Goal: Task Accomplishment & Management: Use online tool/utility

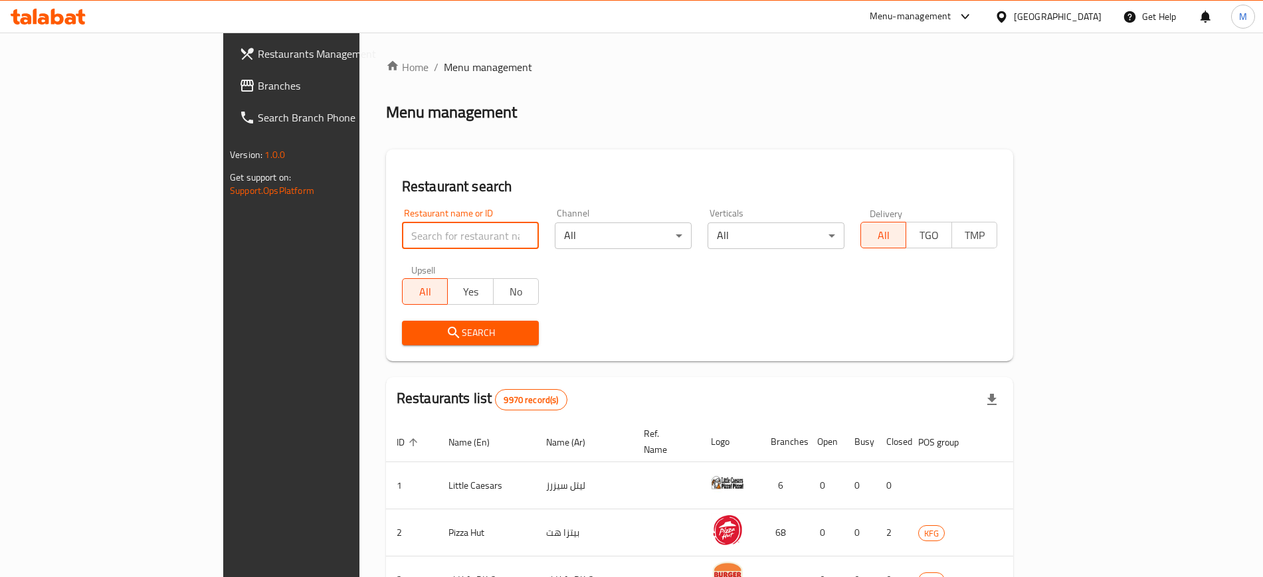
click at [402, 230] on input "search" at bounding box center [470, 236] width 137 height 27
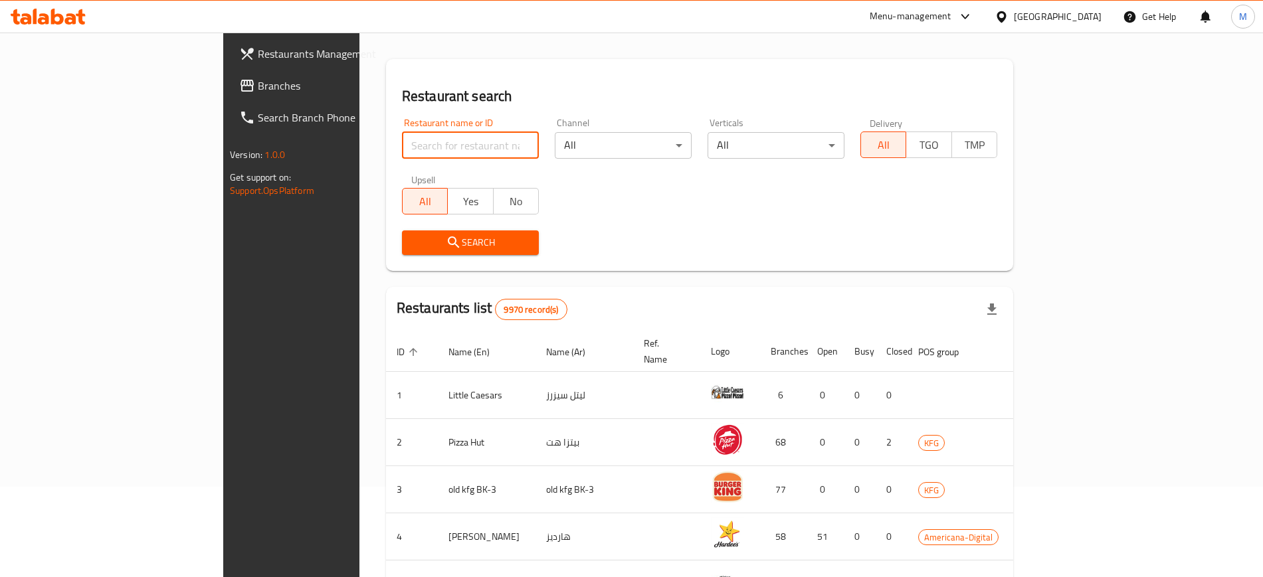
scroll to position [86, 0]
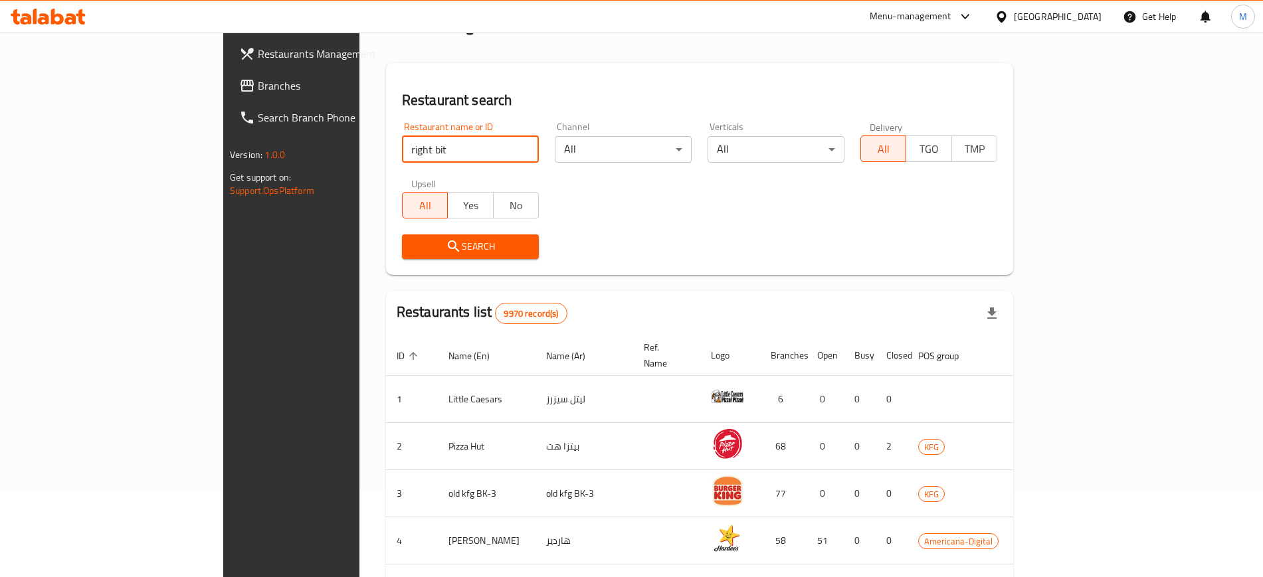
type input "right bite"
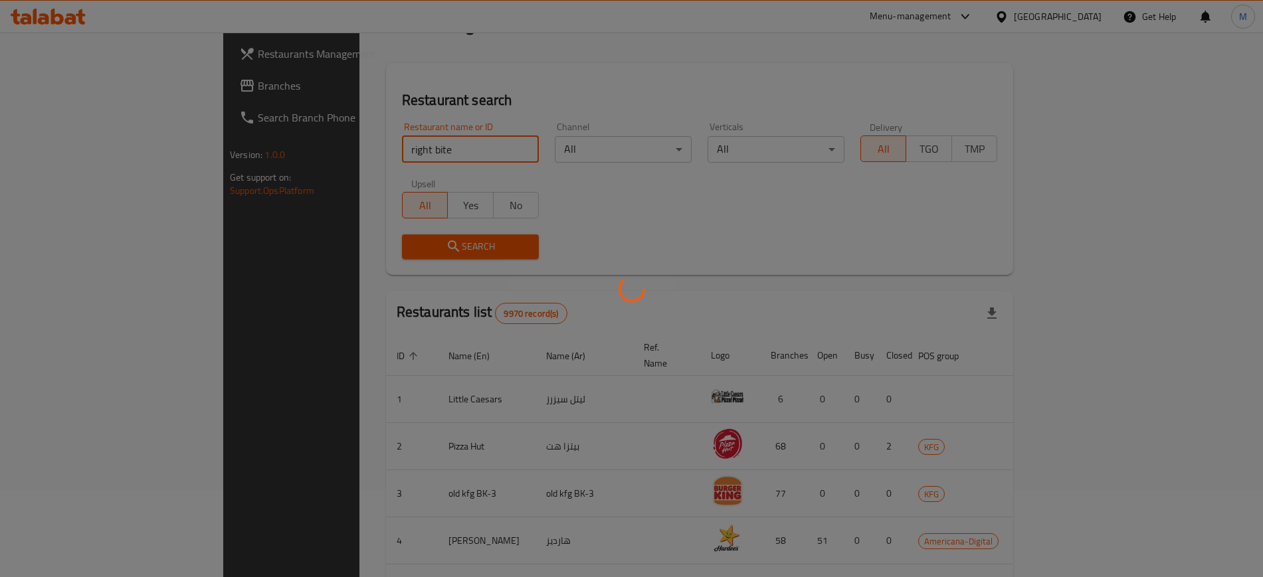
scroll to position [0, 0]
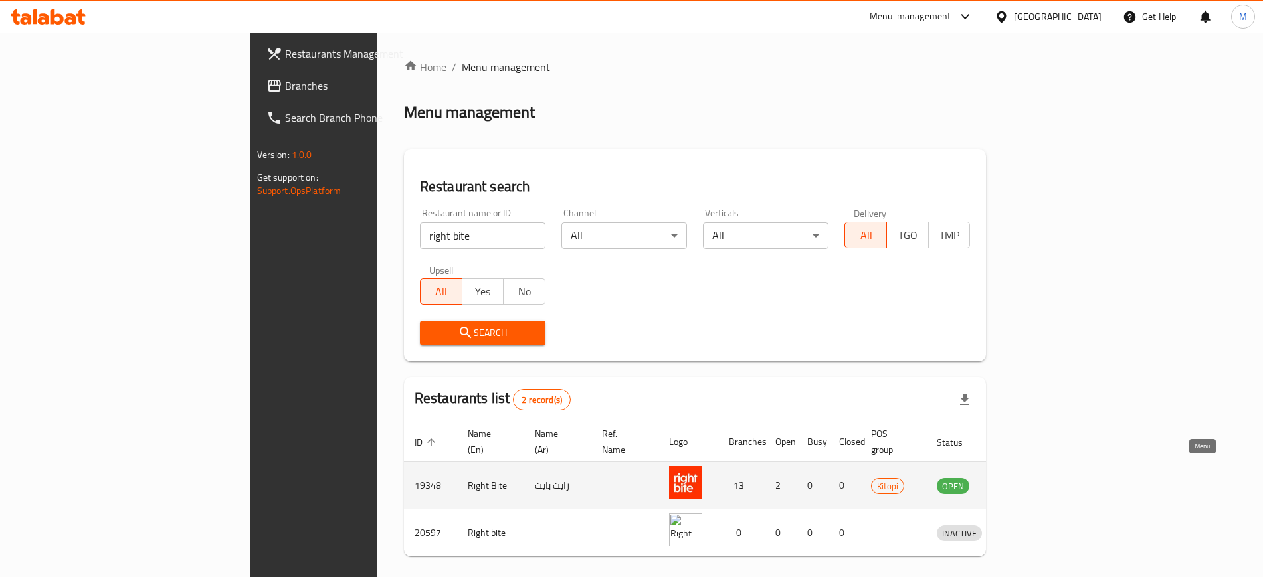
click at [1024, 481] on icon "enhanced table" at bounding box center [1016, 486] width 15 height 11
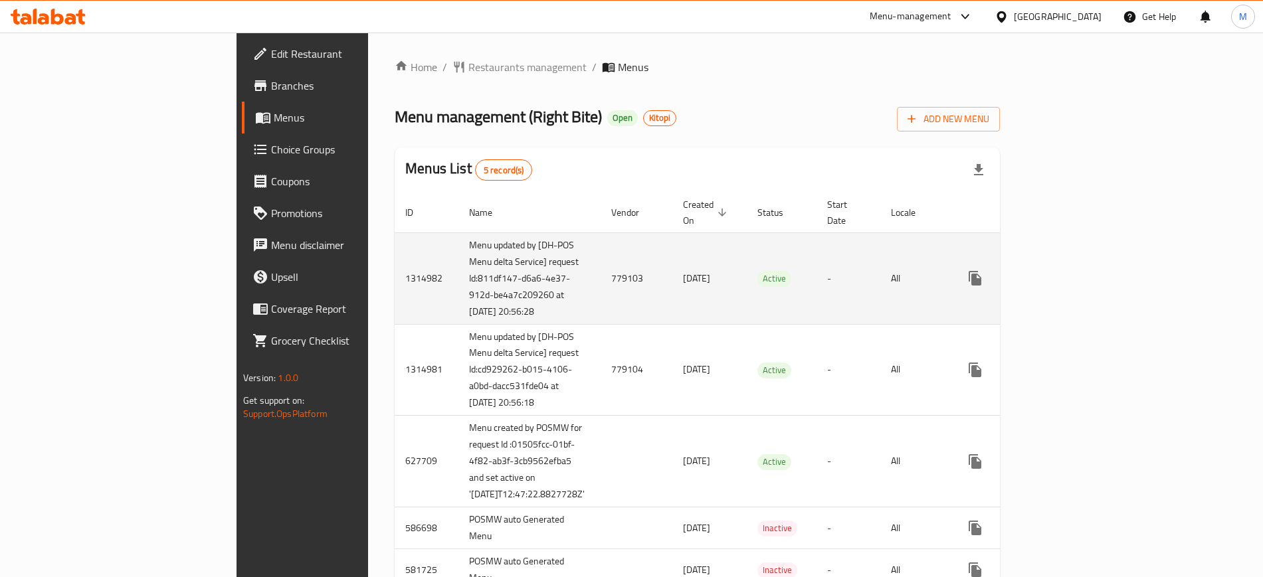
click at [601, 281] on td "779103" at bounding box center [637, 279] width 72 height 92
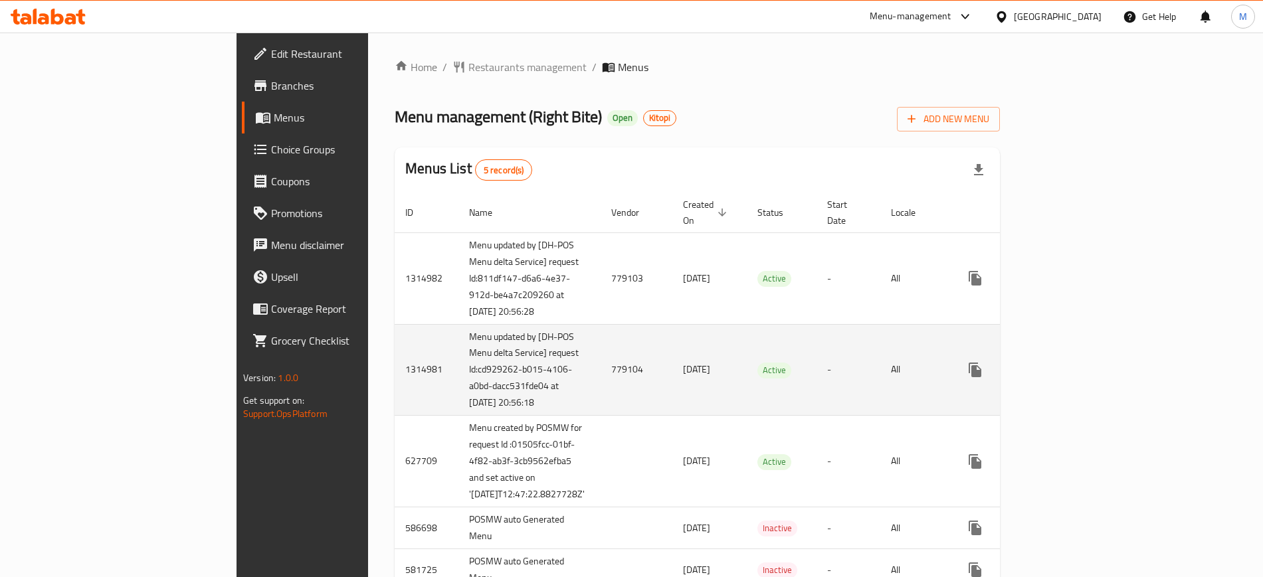
click at [601, 375] on td "779104" at bounding box center [637, 370] width 72 height 92
copy td "779104"
click at [601, 375] on td "779104" at bounding box center [637, 370] width 72 height 92
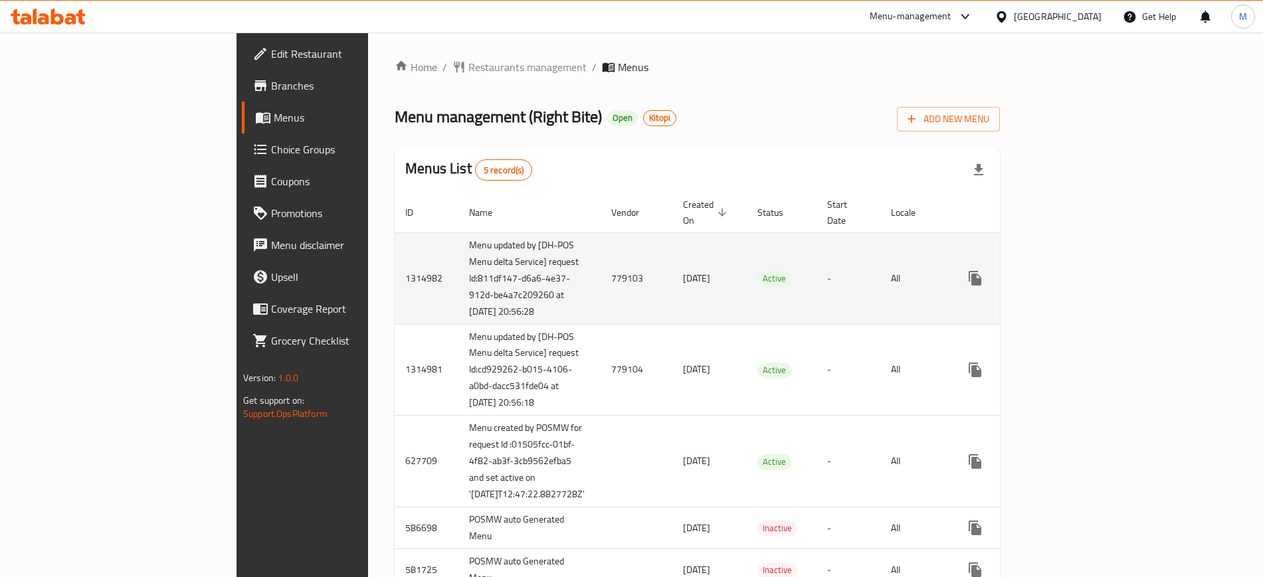
click at [601, 276] on td "779103" at bounding box center [637, 279] width 72 height 92
copy td "779103"
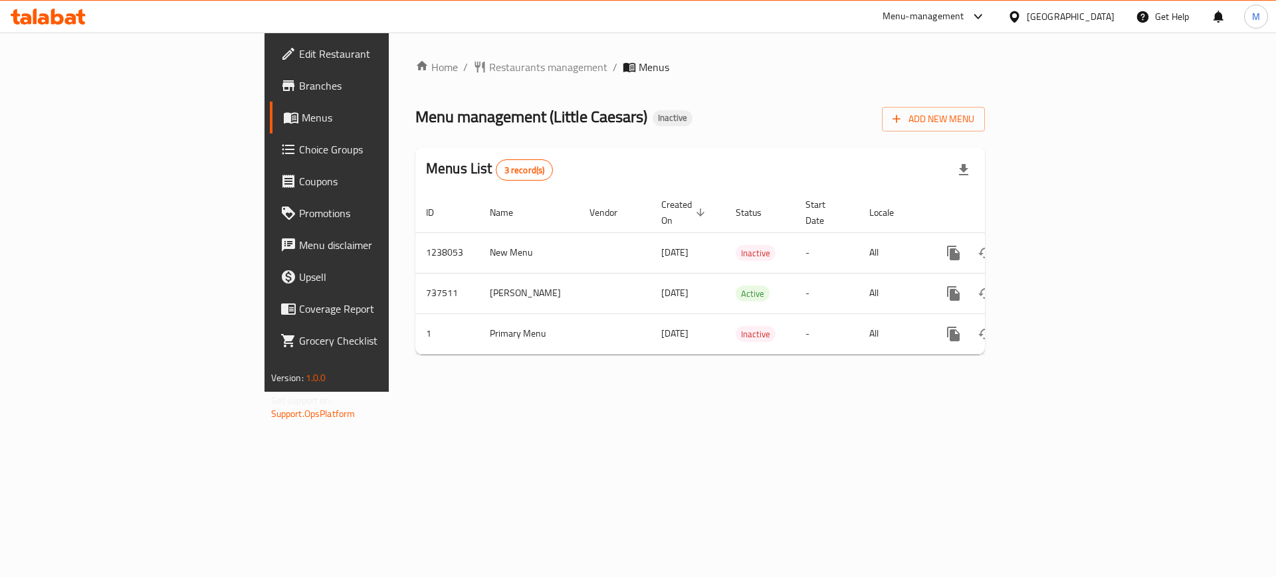
click at [964, 20] on div "Menu-management" at bounding box center [923, 17] width 82 height 16
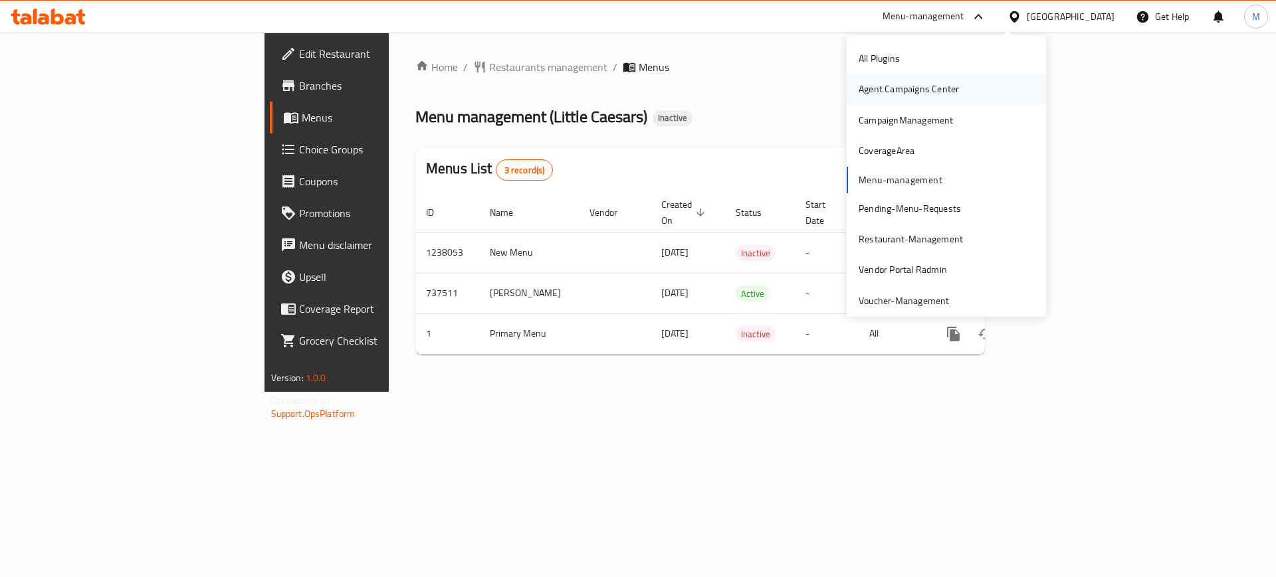
click at [908, 92] on div "Agent Campaigns Center" at bounding box center [908, 89] width 100 height 15
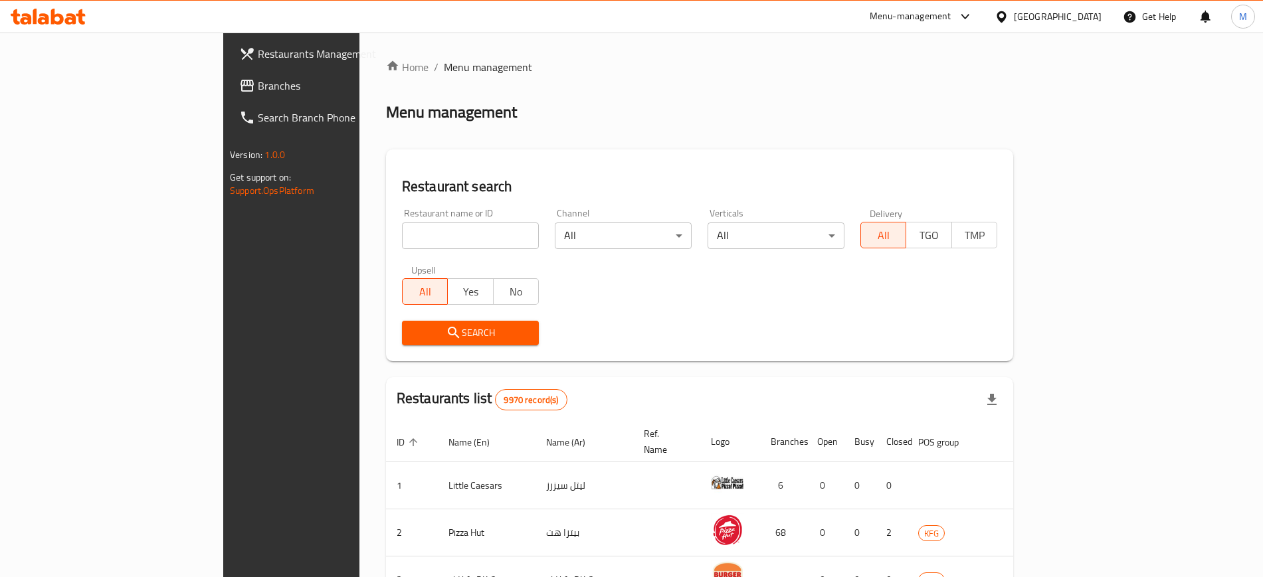
click at [402, 246] on input "search" at bounding box center [470, 236] width 137 height 27
type input "wendy"
click button "Search" at bounding box center [470, 333] width 137 height 25
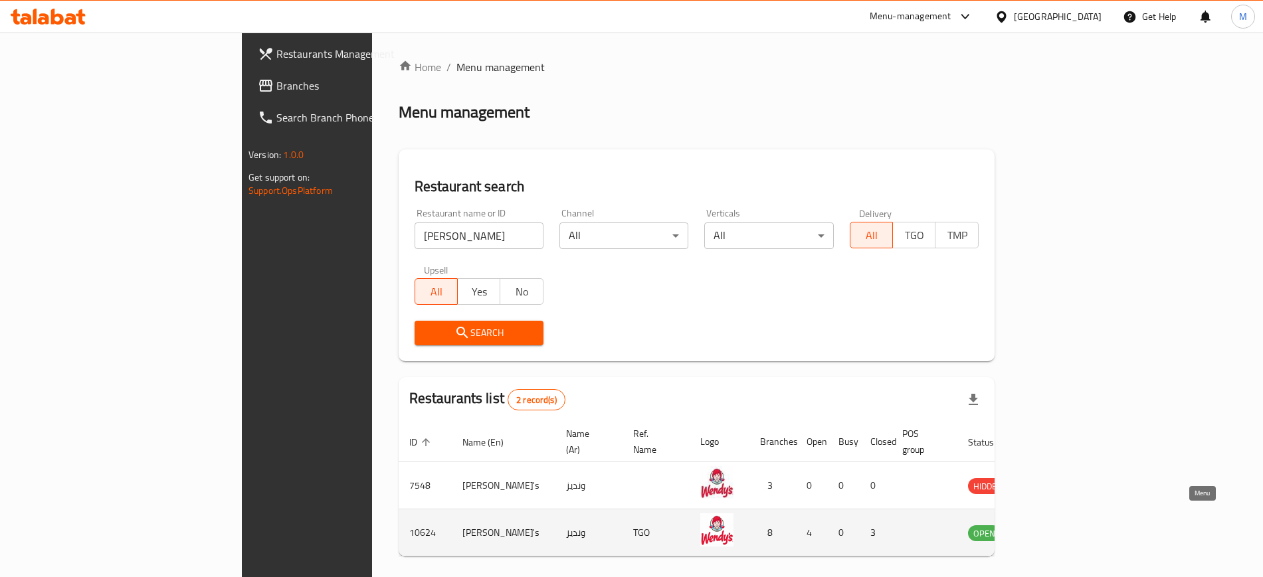
click at [1054, 525] on icon "enhanced table" at bounding box center [1046, 533] width 16 height 16
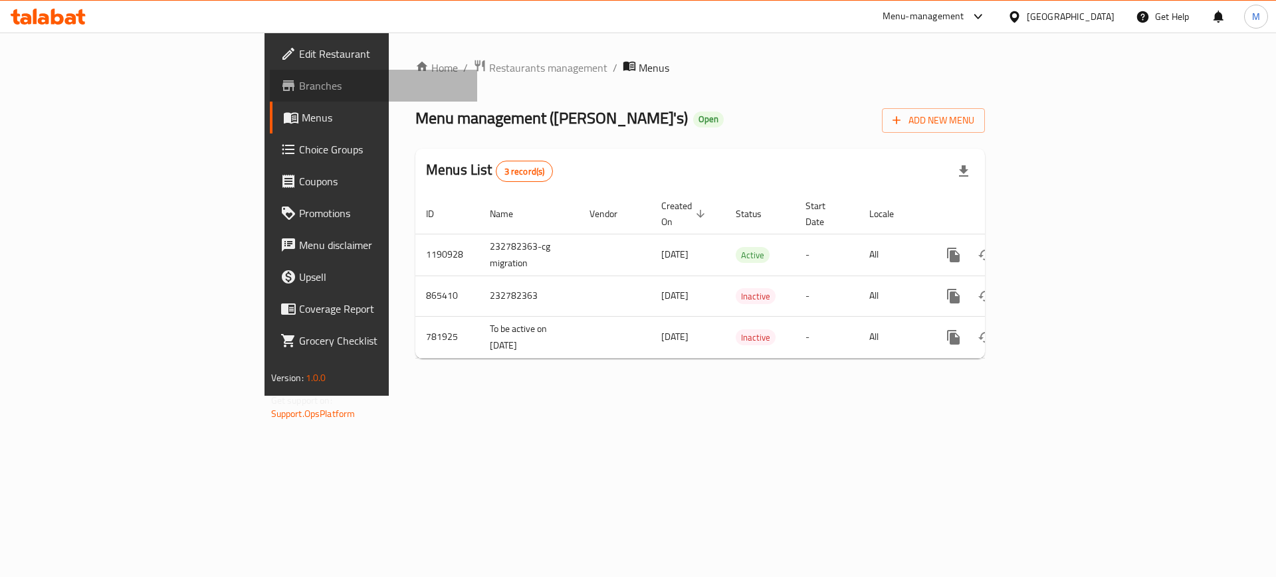
click at [299, 91] on span "Branches" at bounding box center [383, 86] width 168 height 16
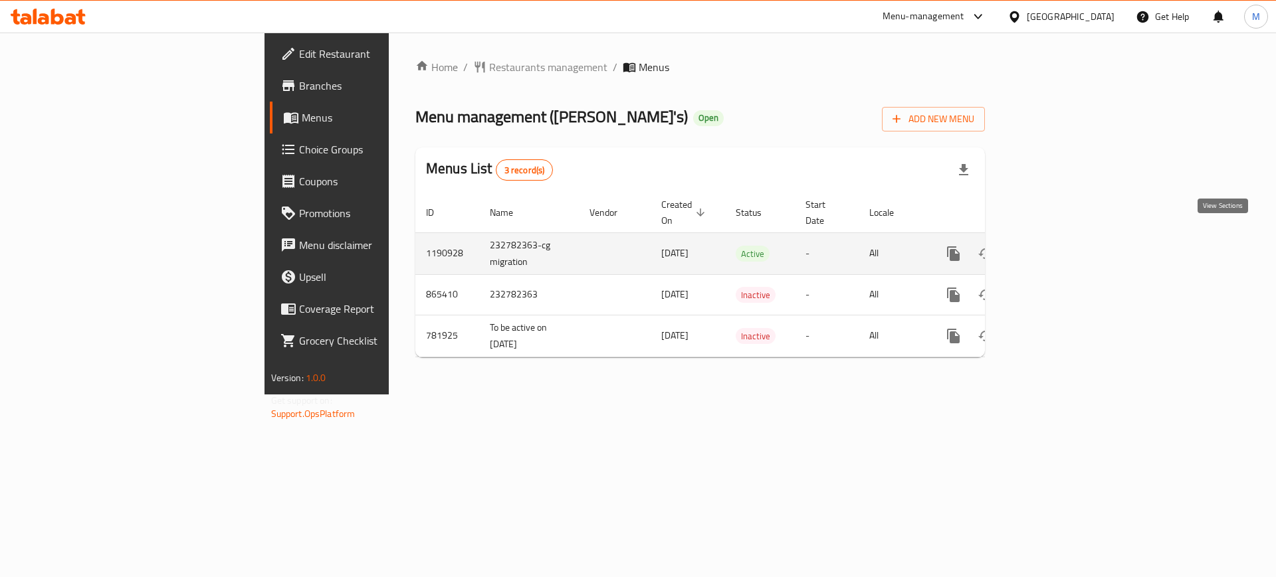
click at [1065, 238] on link "enhanced table" at bounding box center [1049, 254] width 32 height 32
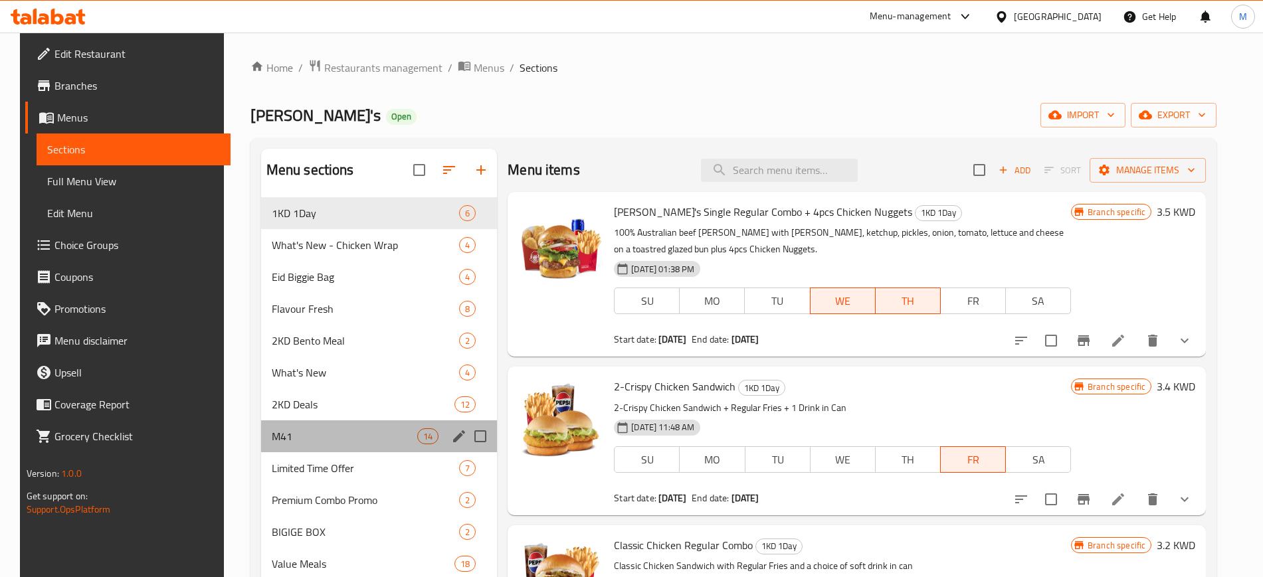
click at [314, 448] on div "M41 14" at bounding box center [379, 437] width 237 height 32
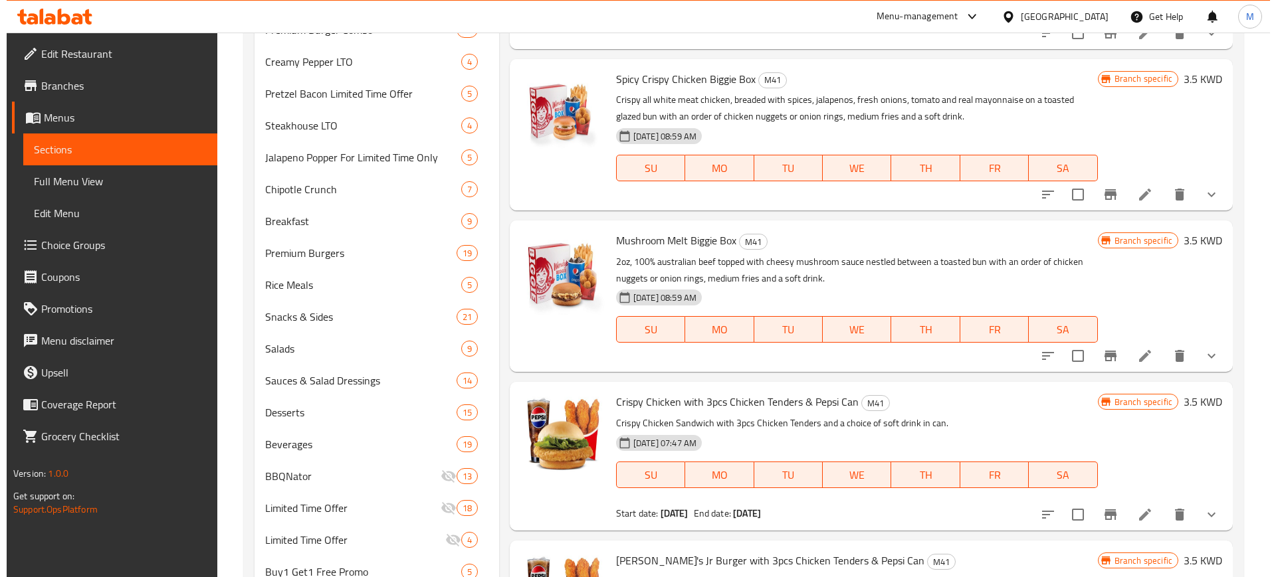
scroll to position [970, 0]
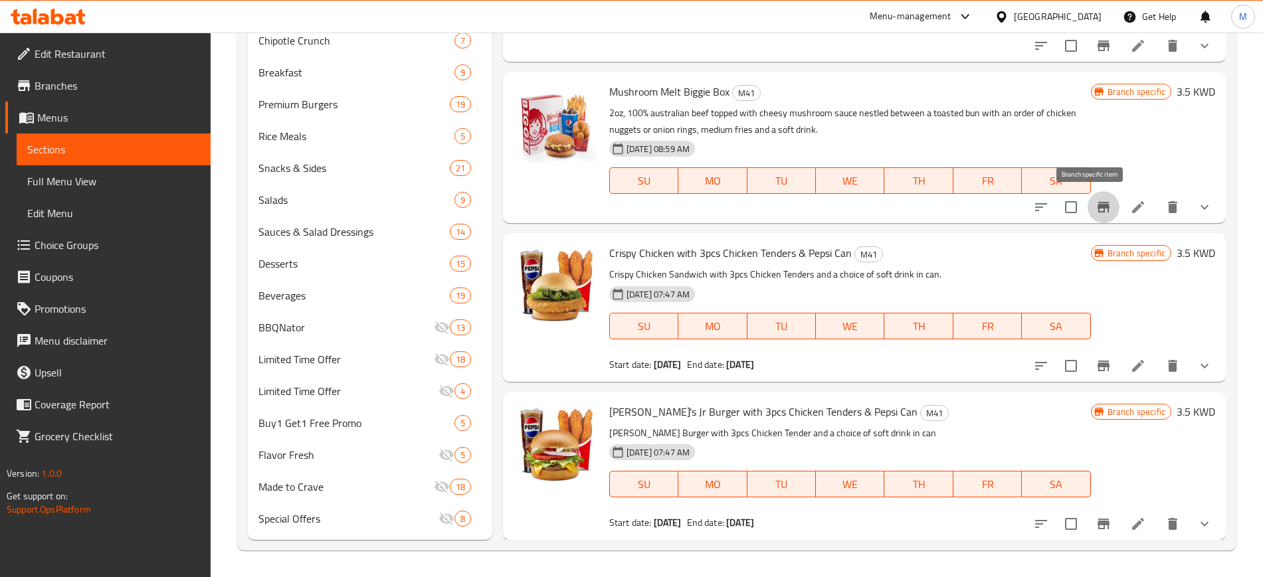
click at [1088, 207] on button "Branch-specific-item" at bounding box center [1104, 207] width 32 height 32
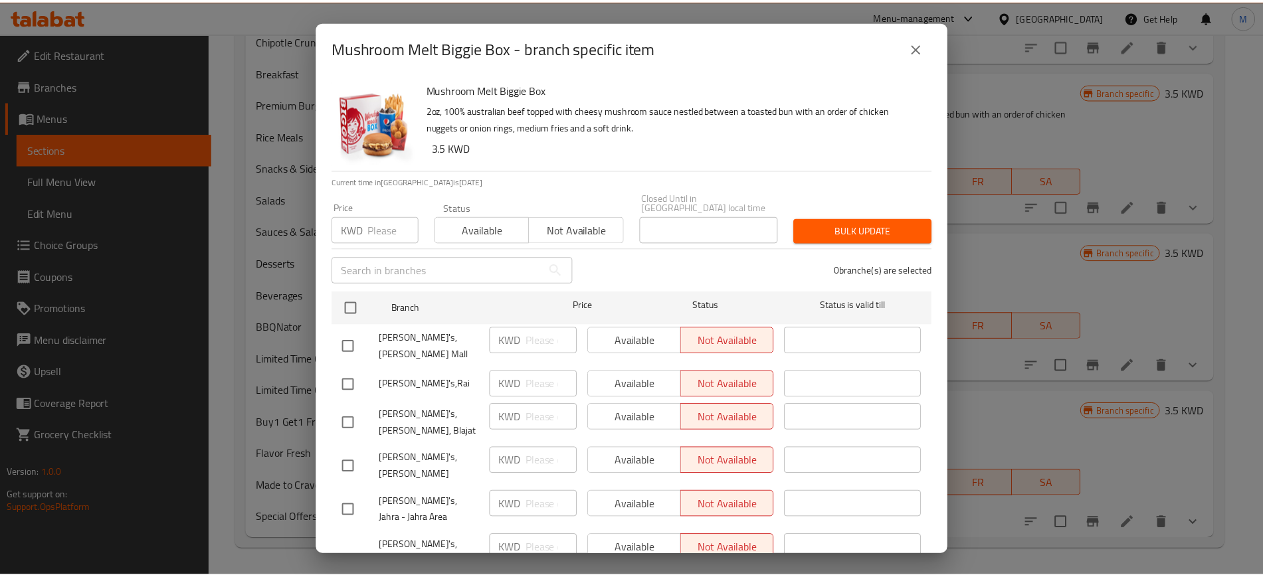
scroll to position [103, 0]
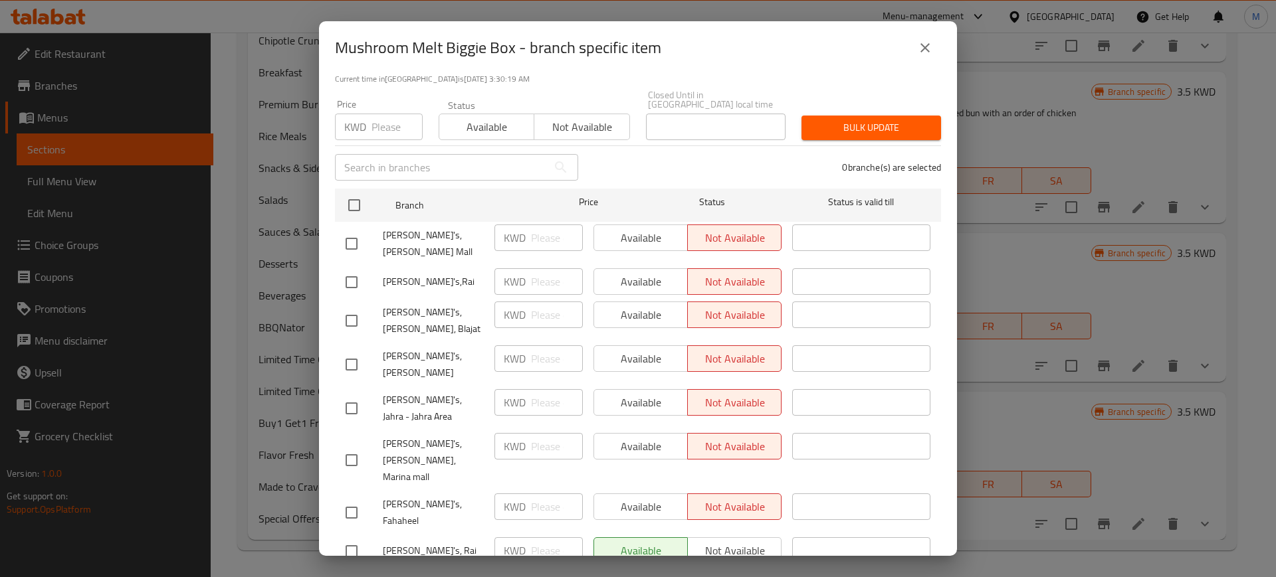
click at [917, 48] on icon "close" at bounding box center [925, 48] width 16 height 16
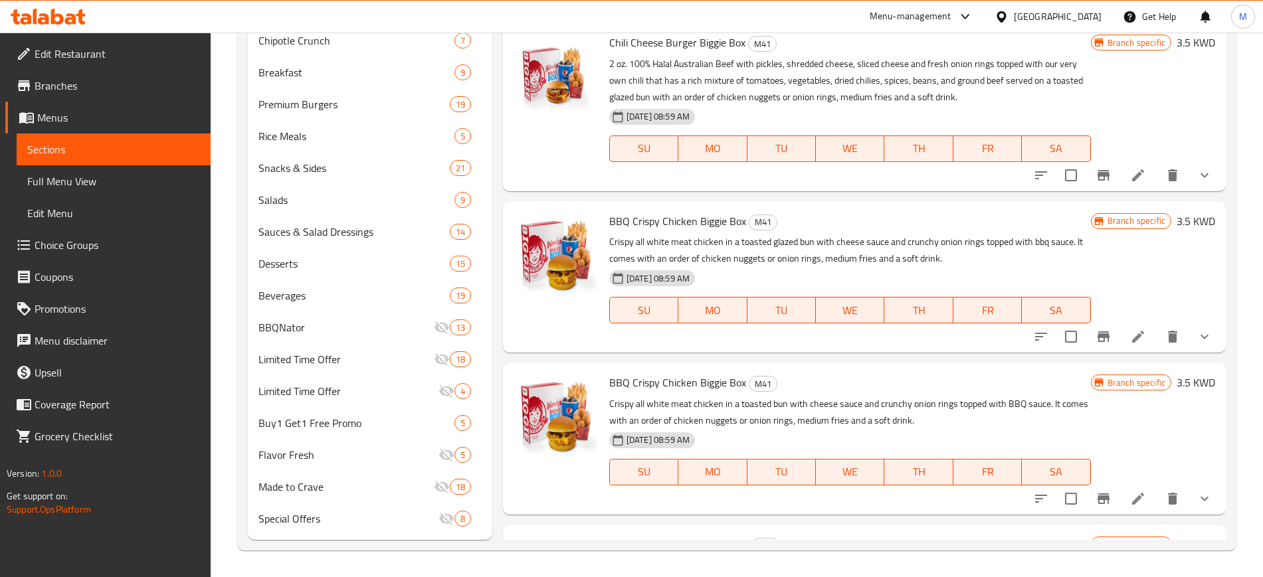
scroll to position [297, 0]
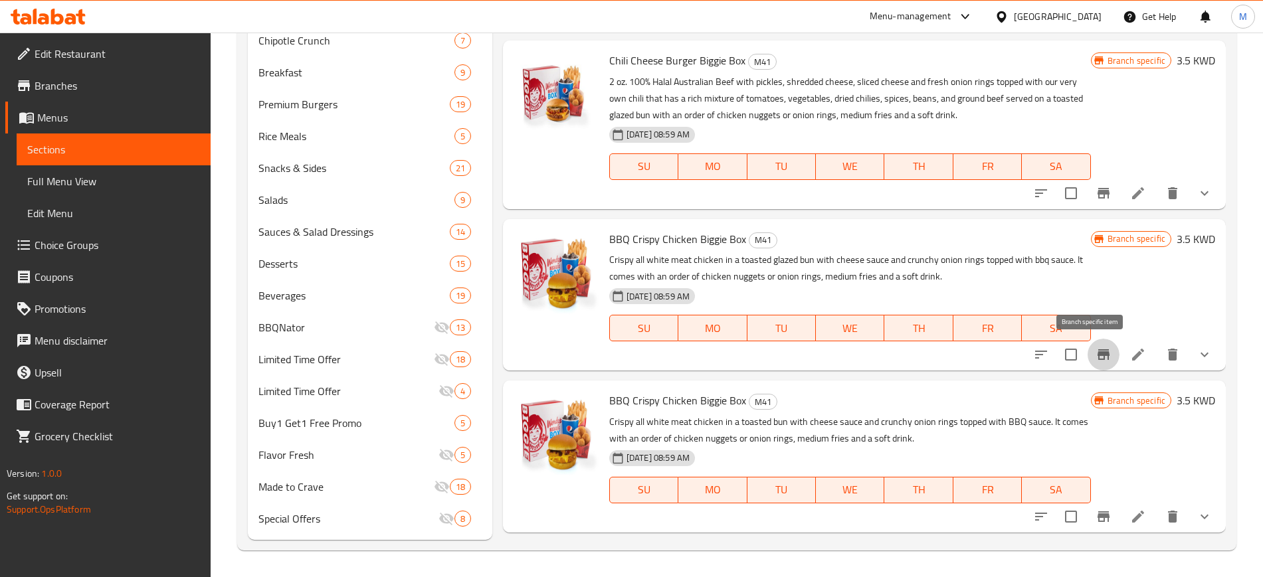
click at [1088, 341] on button "Branch-specific-item" at bounding box center [1104, 355] width 32 height 32
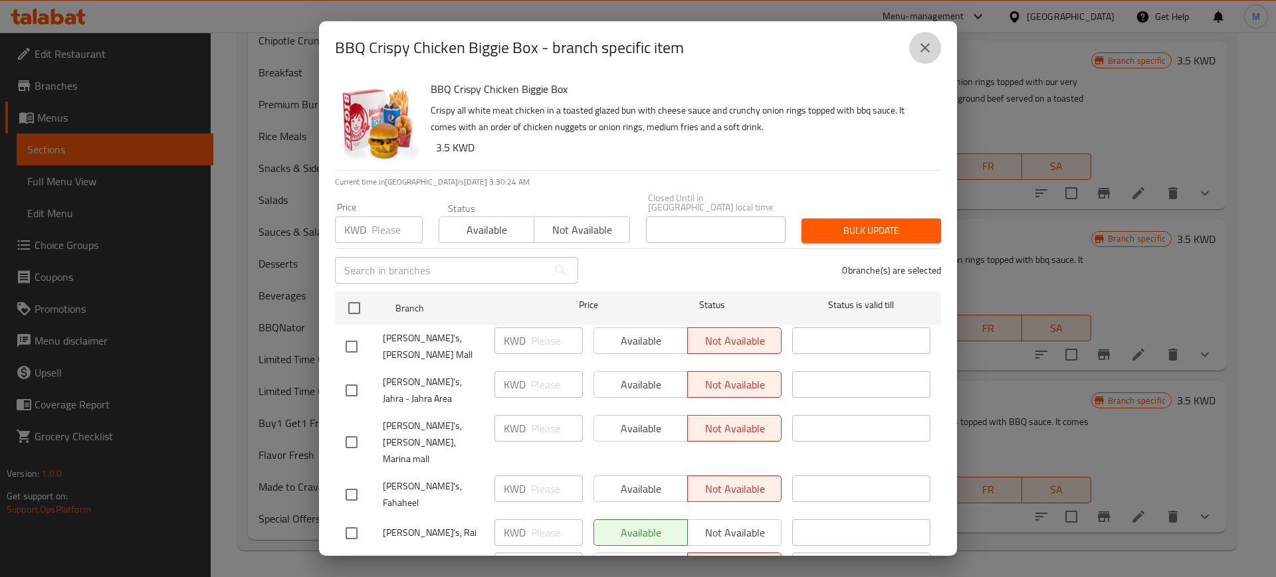
click at [934, 52] on button "close" at bounding box center [925, 48] width 32 height 32
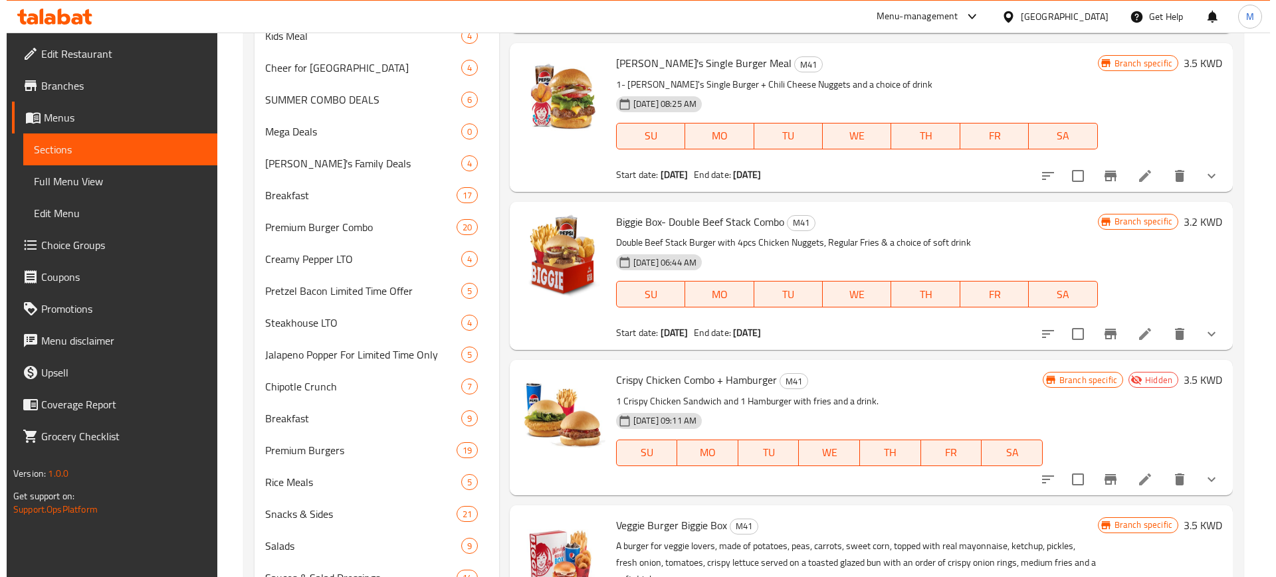
scroll to position [621, 0]
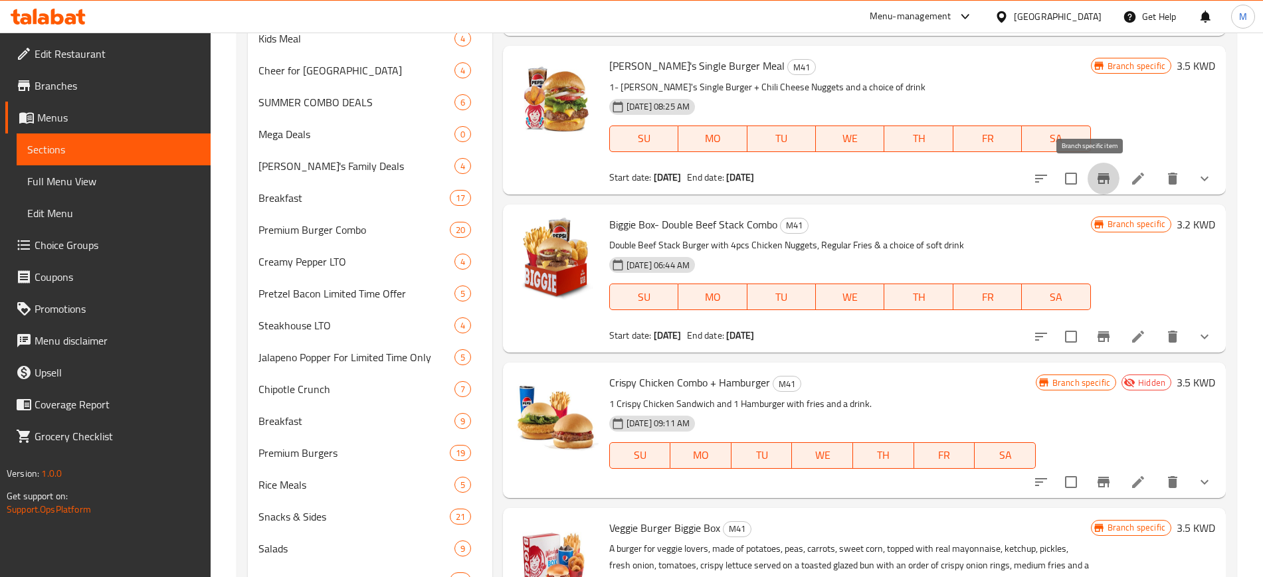
click at [1098, 180] on icon "Branch-specific-item" at bounding box center [1104, 179] width 16 height 16
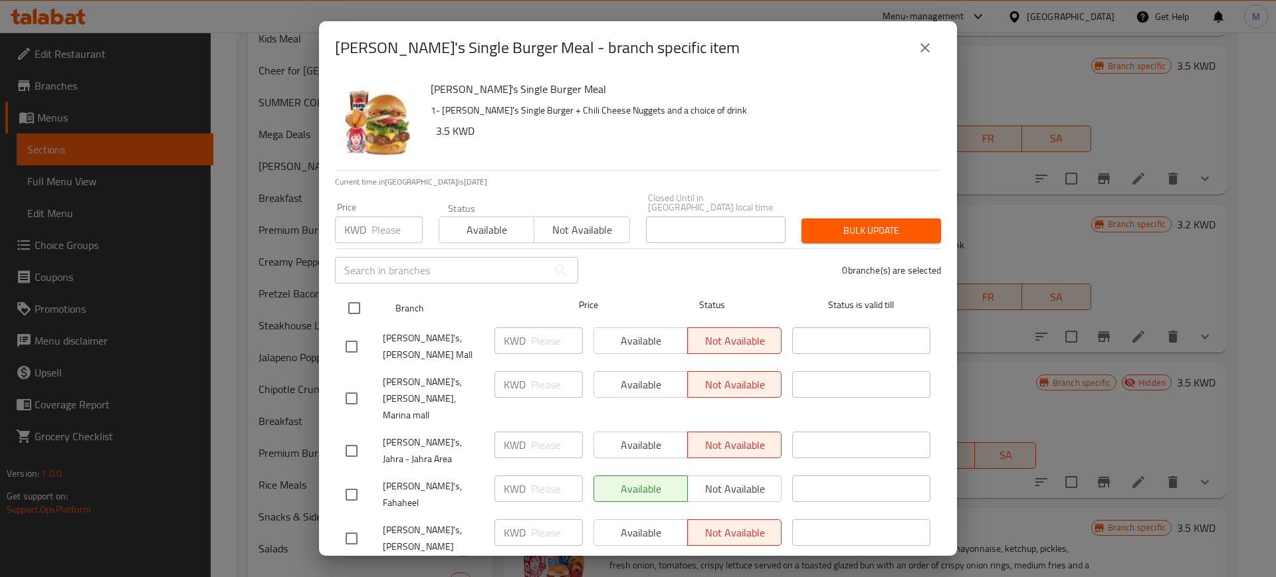
scroll to position [103, 0]
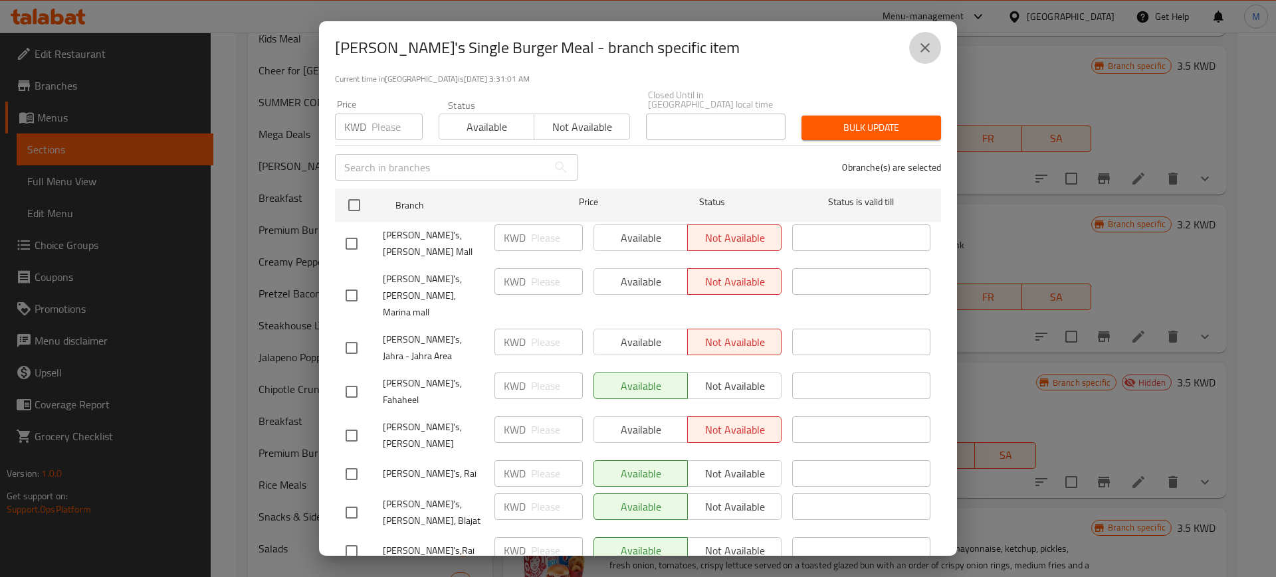
click at [916, 48] on button "close" at bounding box center [925, 48] width 32 height 32
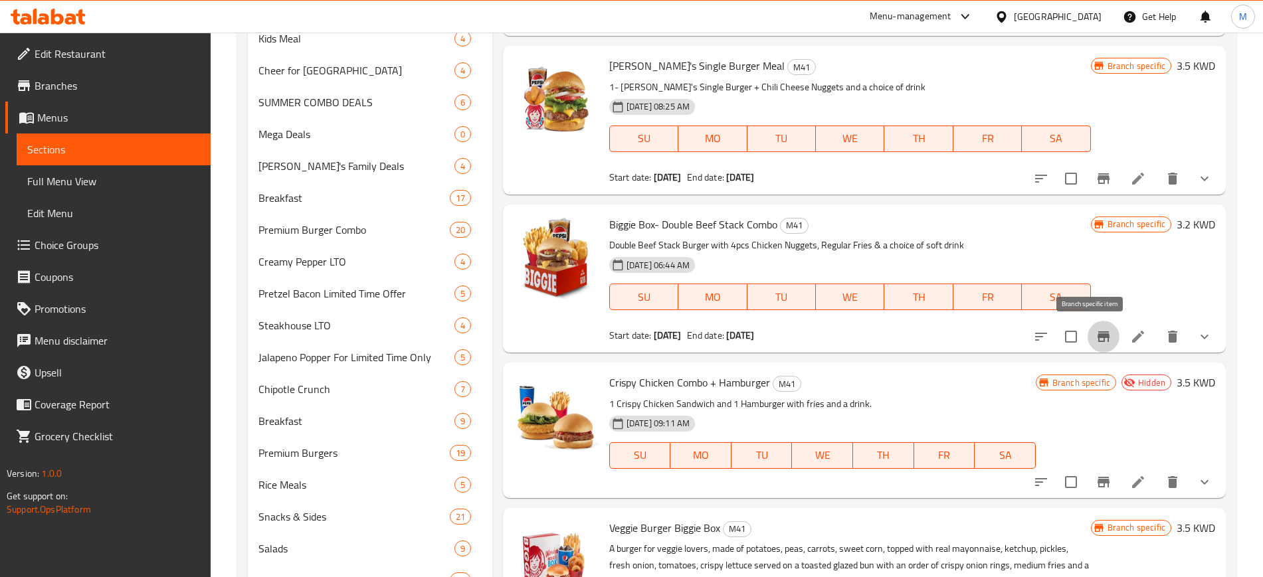
click at [1098, 337] on icon "Branch-specific-item" at bounding box center [1104, 337] width 12 height 11
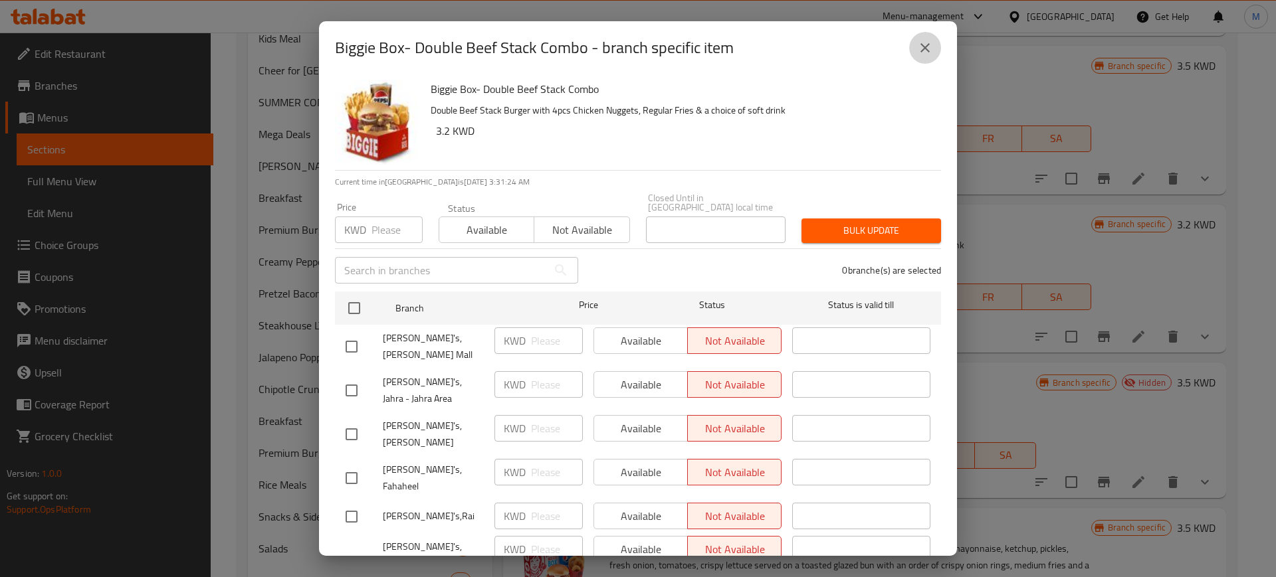
click at [923, 56] on button "close" at bounding box center [925, 48] width 32 height 32
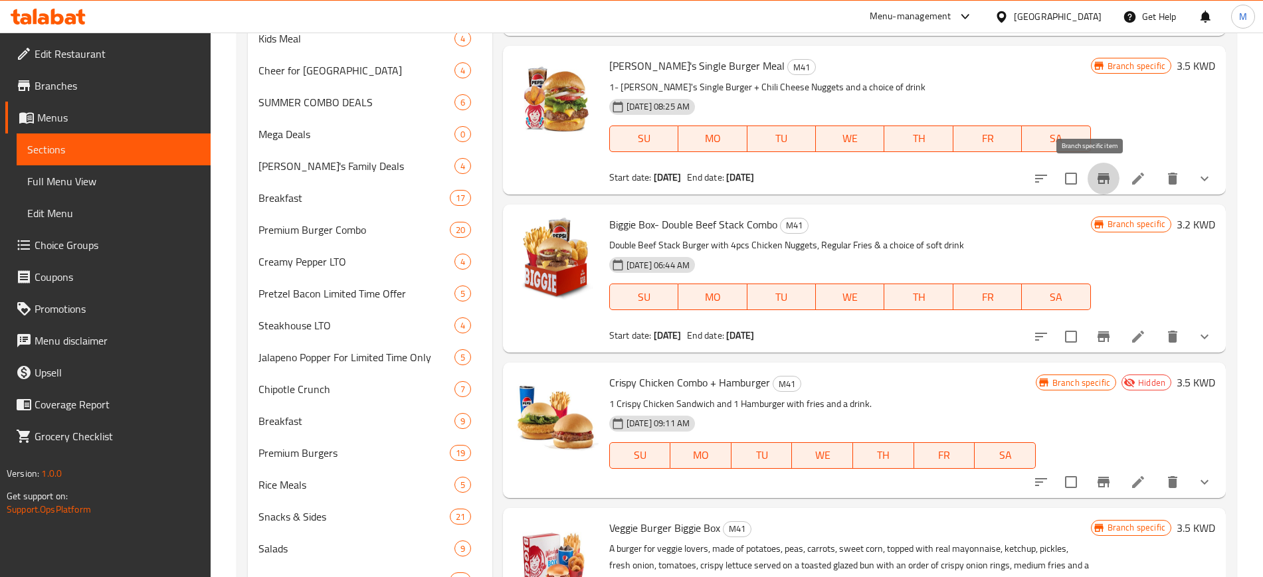
click at [1096, 184] on icon "Branch-specific-item" at bounding box center [1104, 179] width 16 height 16
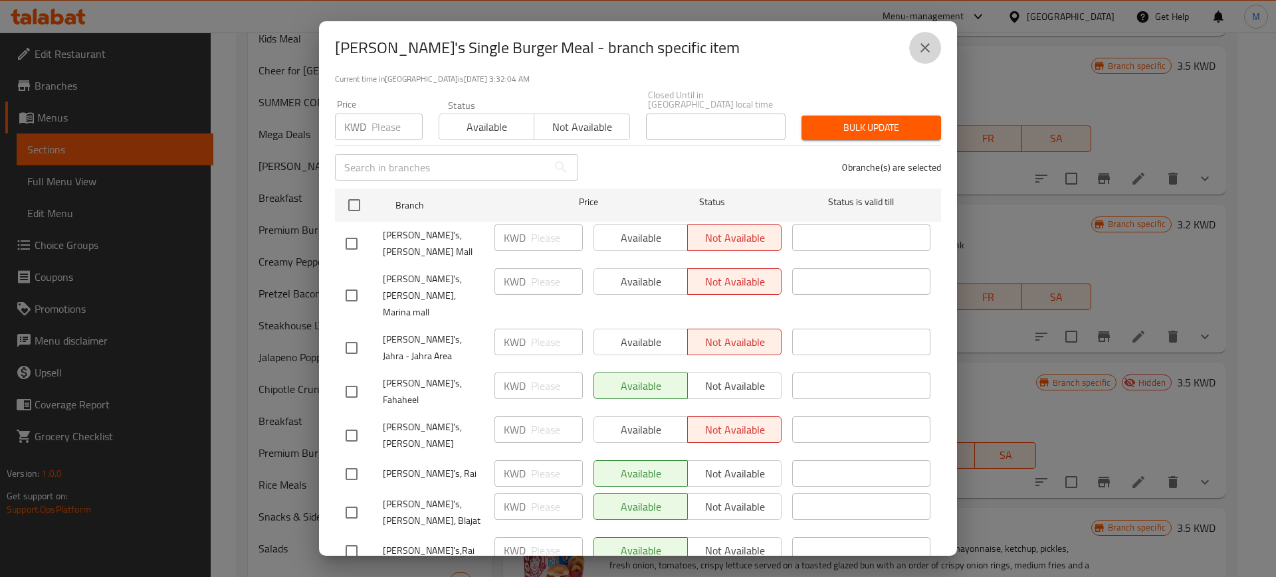
click at [921, 50] on icon "close" at bounding box center [924, 47] width 9 height 9
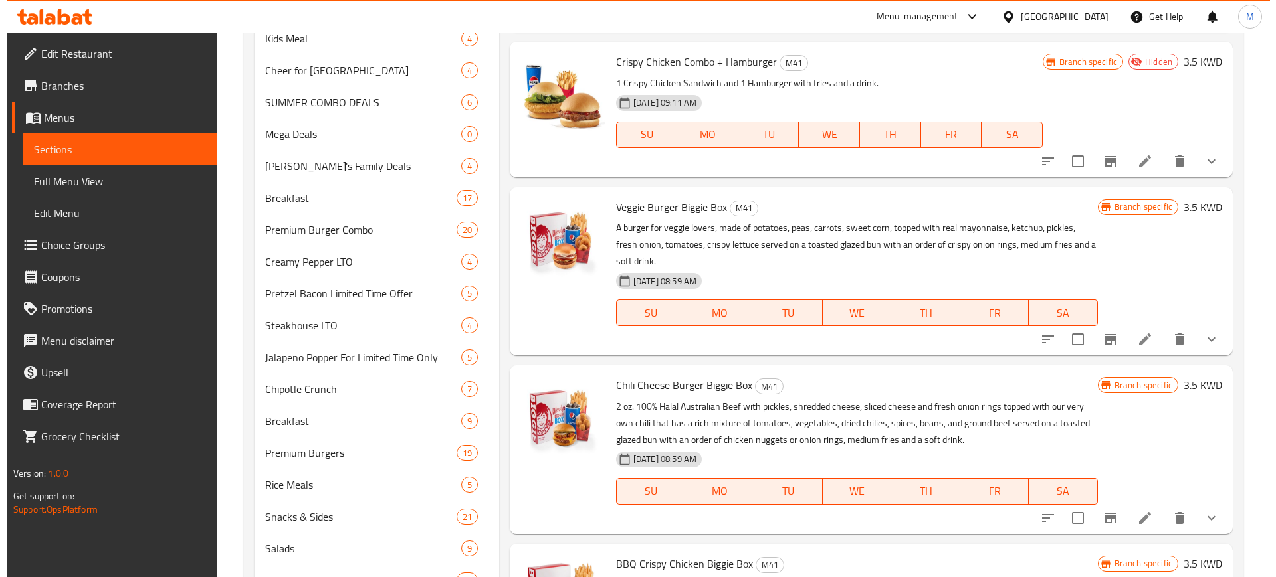
scroll to position [333, 0]
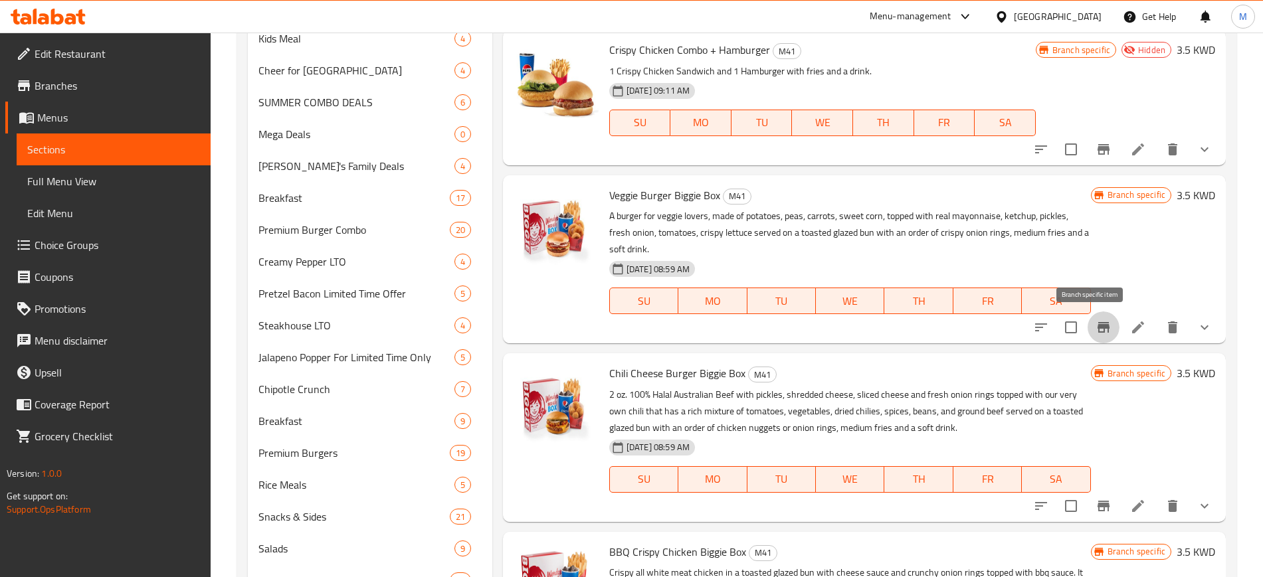
click at [1096, 334] on icon "Branch-specific-item" at bounding box center [1104, 328] width 16 height 16
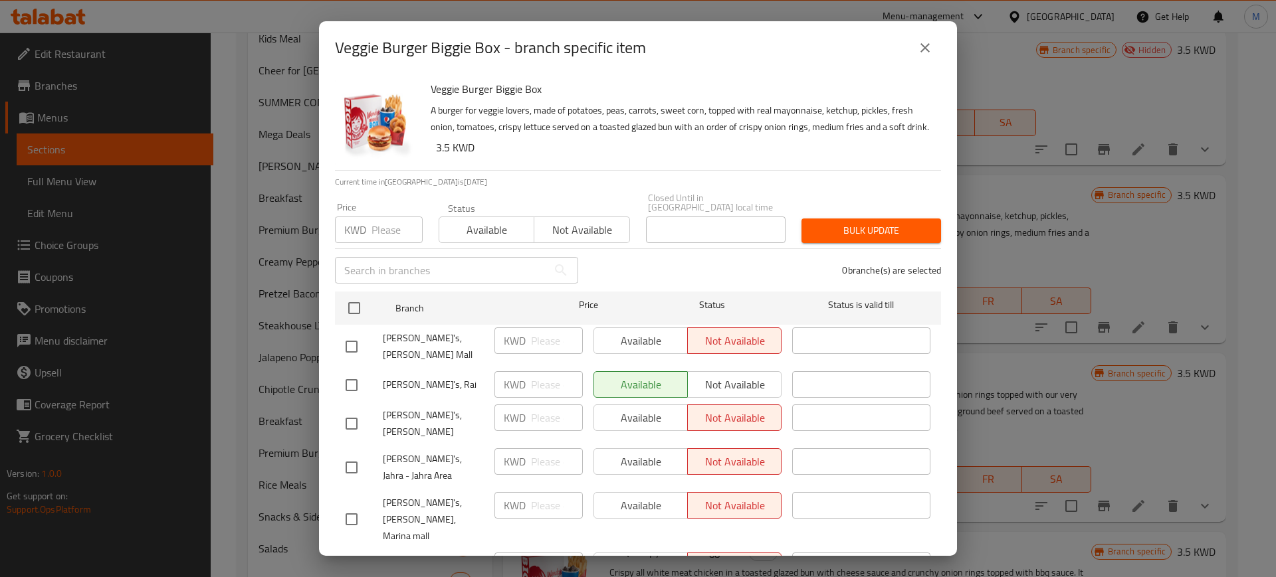
scroll to position [112, 0]
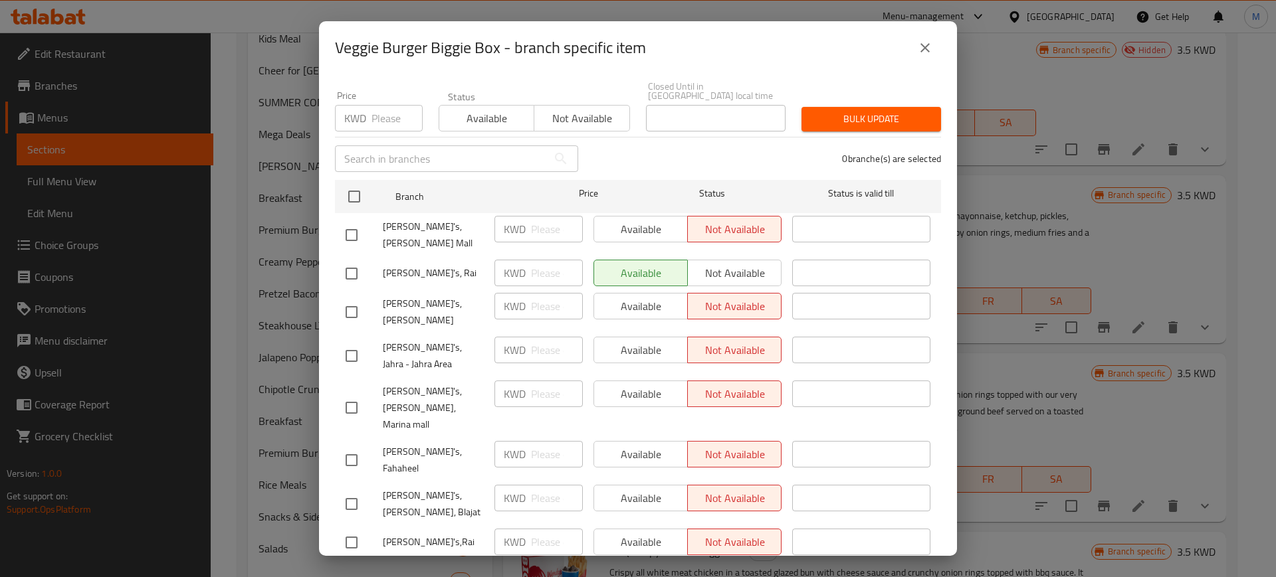
click at [783, 569] on span "Save" at bounding box center [637, 577] width 585 height 17
